Goal: Information Seeking & Learning: Check status

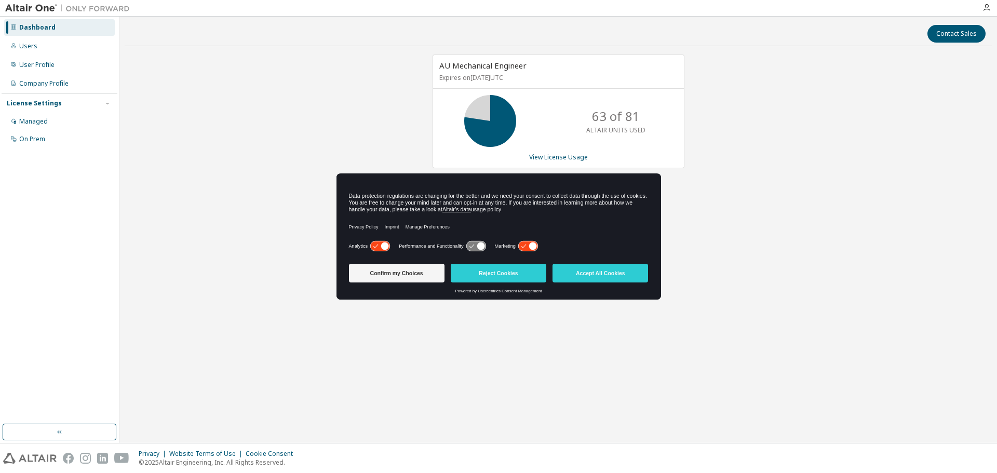
click at [533, 247] on icon at bounding box center [533, 247] width 8 height 8
click at [475, 241] on icon at bounding box center [476, 246] width 21 height 11
click at [474, 242] on icon at bounding box center [476, 247] width 19 height 10
click at [379, 275] on button "Confirm my Choices" at bounding box center [397, 273] width 96 height 19
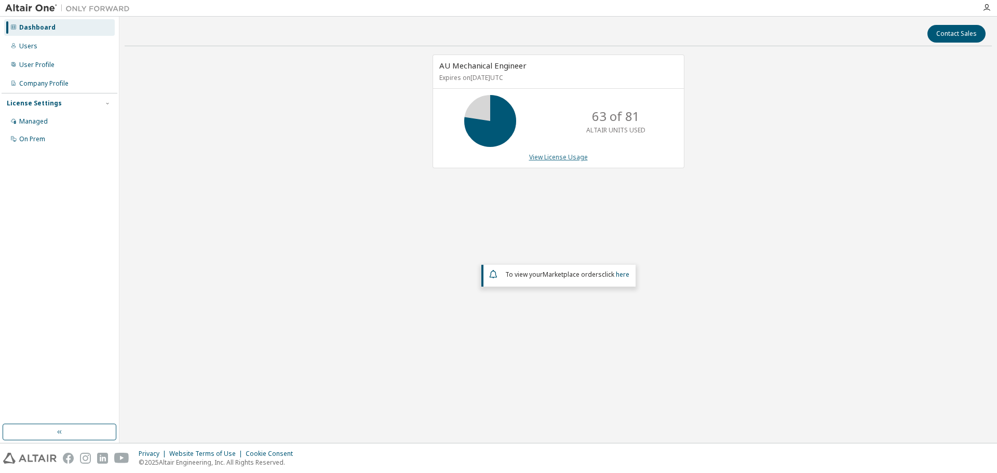
click at [530, 153] on link "View License Usage" at bounding box center [558, 157] width 59 height 9
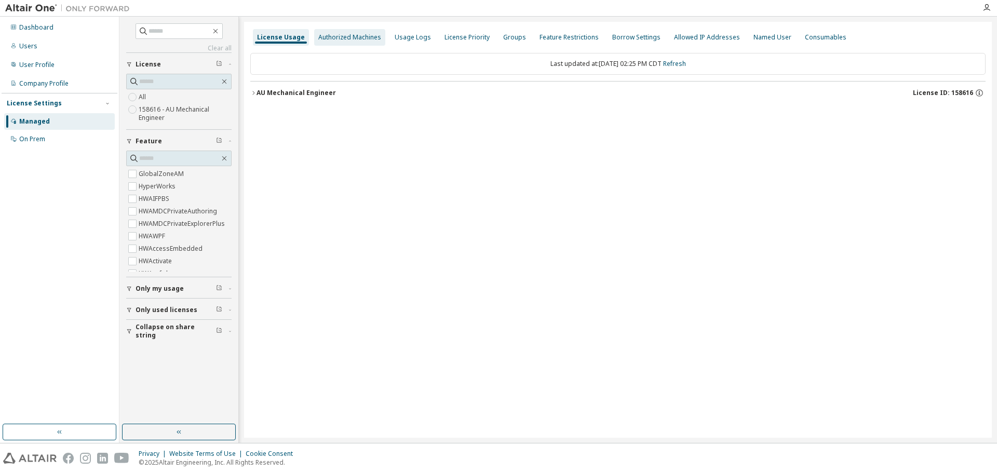
click at [353, 34] on div "Authorized Machines" at bounding box center [349, 37] width 63 height 8
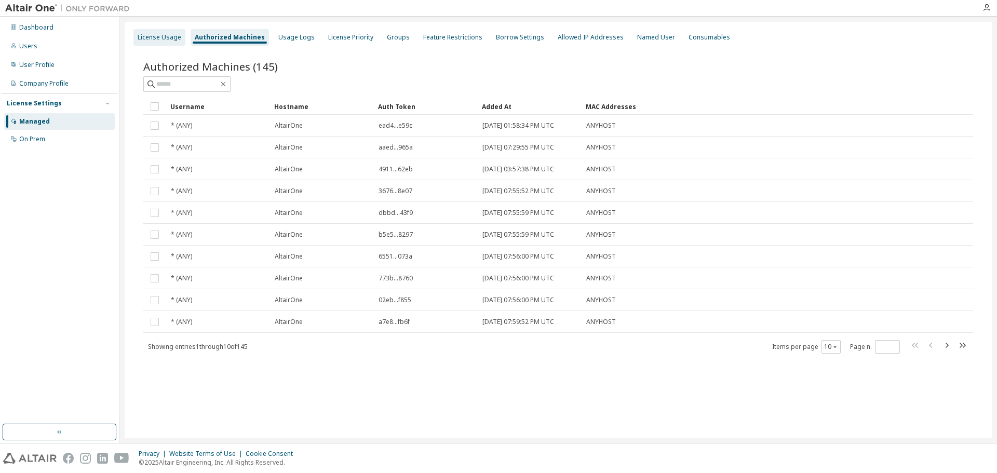
click at [154, 30] on div "License Usage" at bounding box center [160, 37] width 52 height 17
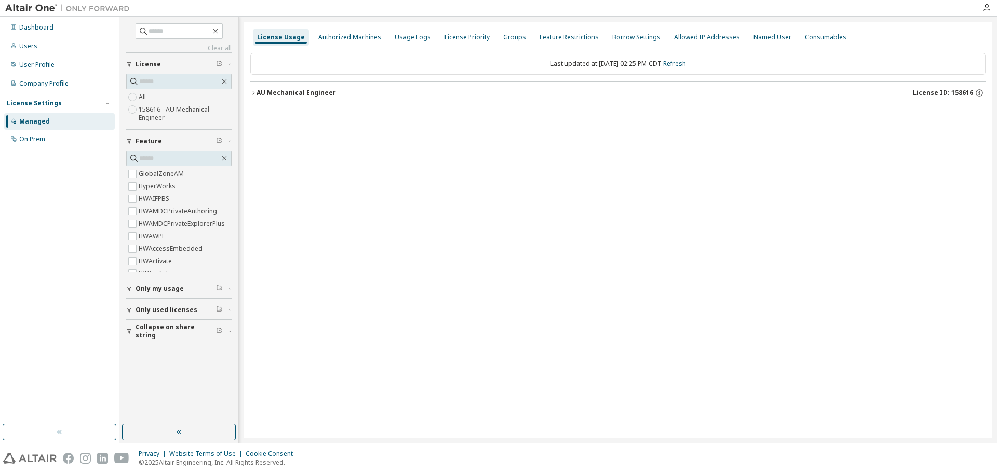
click at [274, 94] on div "AU Mechanical Engineer" at bounding box center [296, 93] width 79 height 8
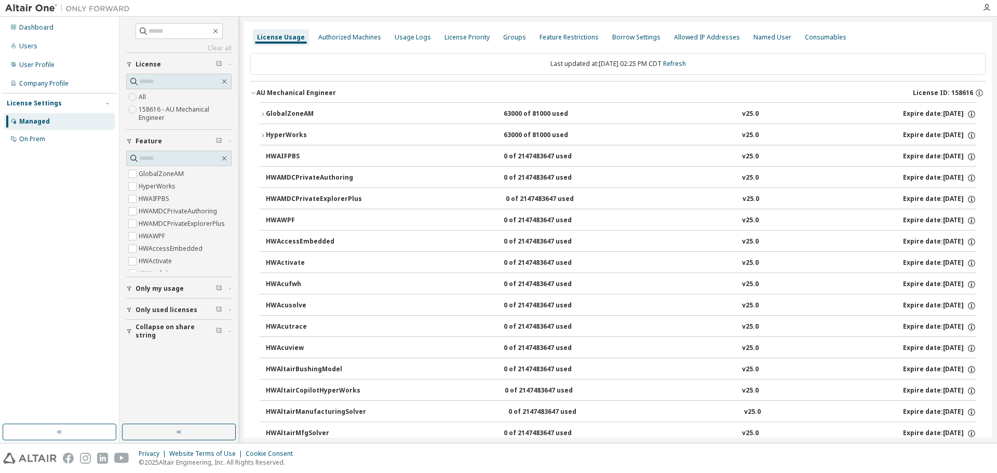
click at [290, 113] on div "GlobalZoneAM" at bounding box center [313, 114] width 94 height 9
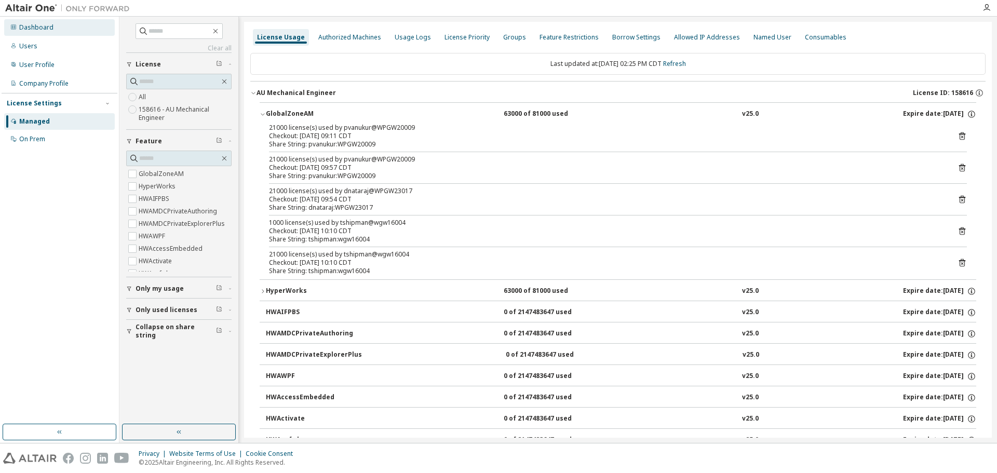
drag, startPoint x: 41, startPoint y: 21, endPoint x: 51, endPoint y: 30, distance: 13.6
click at [42, 21] on div "Dashboard" at bounding box center [59, 27] width 111 height 17
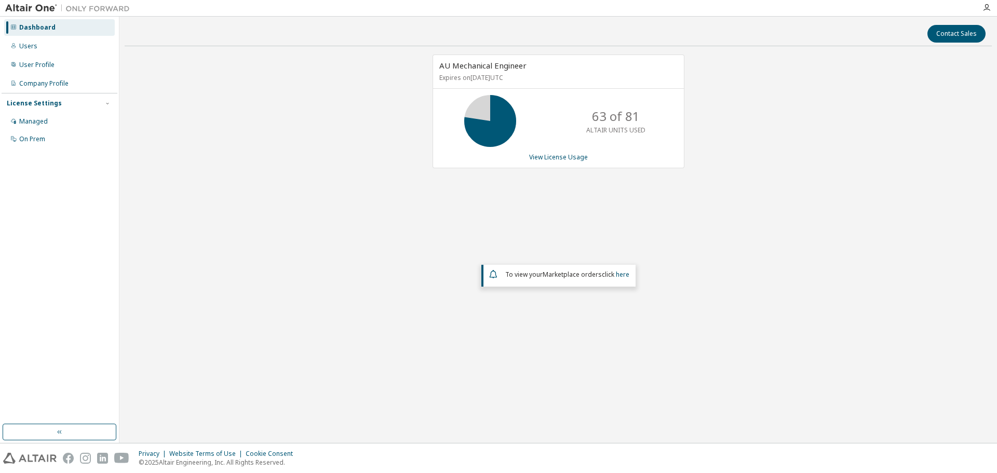
click at [570, 162] on div "AU Mechanical Engineer Expires on [DATE] UTC 63 of 81 ALTAIR UNITS USED View Li…" at bounding box center [559, 112] width 252 height 114
